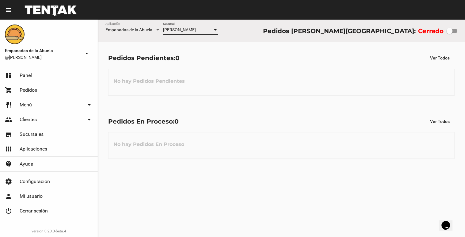
click at [454, 31] on div at bounding box center [451, 31] width 11 height 4
click at [449, 33] on input "checkbox" at bounding box center [449, 33] width 0 height 0
checkbox input "true"
click at [181, 28] on span "[PERSON_NAME]" at bounding box center [179, 29] width 33 height 5
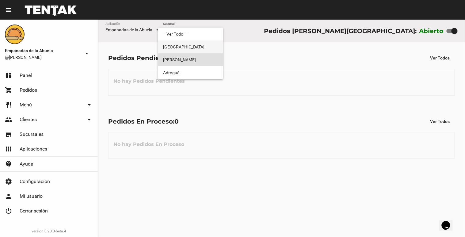
click at [175, 42] on span "[GEOGRAPHIC_DATA]" at bounding box center [190, 46] width 55 height 13
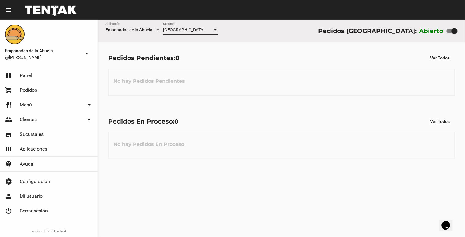
click at [182, 31] on span "[GEOGRAPHIC_DATA]" at bounding box center [183, 29] width 41 height 5
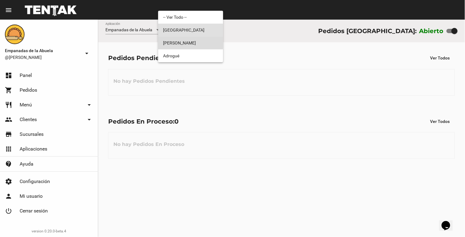
click at [180, 40] on span "[PERSON_NAME]" at bounding box center [190, 42] width 55 height 13
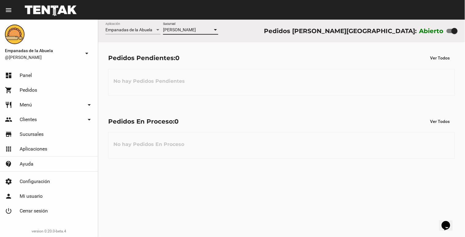
click at [188, 30] on span "[PERSON_NAME]" at bounding box center [179, 29] width 33 height 5
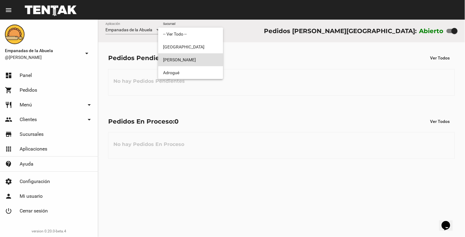
click at [181, 64] on span "[PERSON_NAME]" at bounding box center [190, 59] width 55 height 13
click at [181, 68] on div "Pedidos Pendientes: 0 Ver Todos No hay Pedidos Pendientes" at bounding box center [281, 73] width 367 height 63
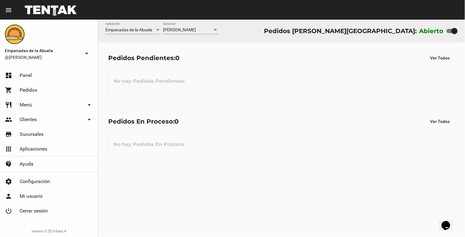
click at [196, 31] on span "[PERSON_NAME]" at bounding box center [179, 29] width 33 height 5
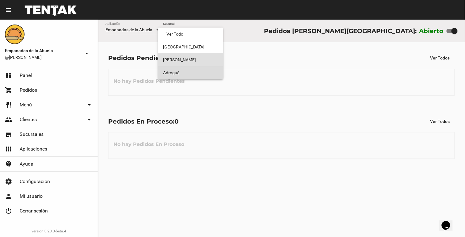
click at [180, 72] on span "Adrogué" at bounding box center [190, 72] width 55 height 13
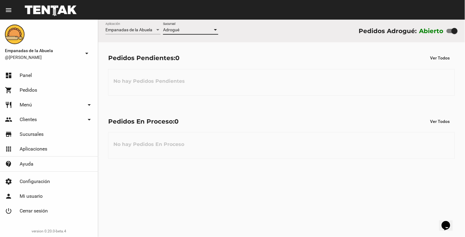
click at [195, 32] on div "Adrogué" at bounding box center [188, 30] width 50 height 5
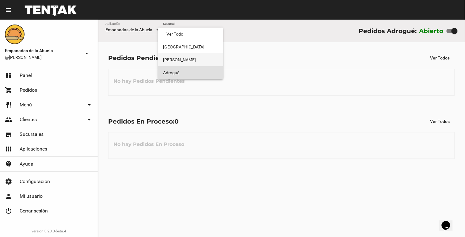
click at [190, 57] on span "[PERSON_NAME]" at bounding box center [190, 59] width 55 height 13
